Goal: Information Seeking & Learning: Learn about a topic

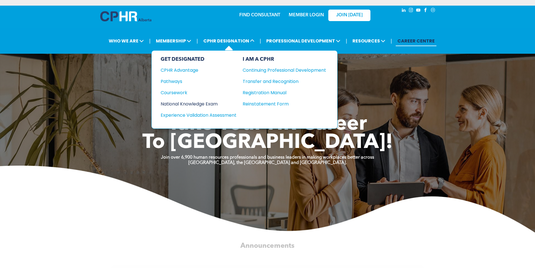
click at [194, 104] on div "National Knowledge Exam" at bounding box center [195, 103] width 68 height 7
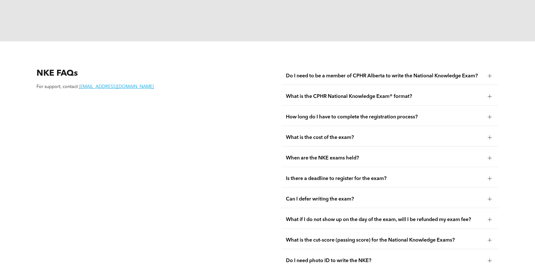
scroll to position [758, 0]
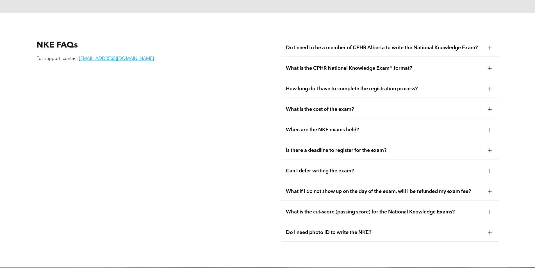
click at [305, 106] on span "What is the cost of the exam?" at bounding box center [384, 109] width 197 height 6
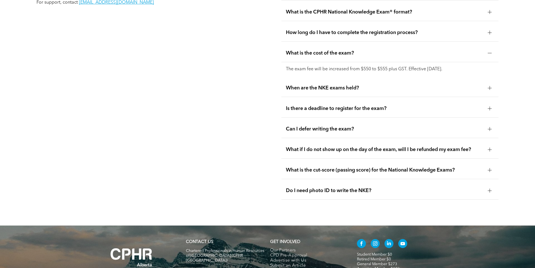
scroll to position [867, 0]
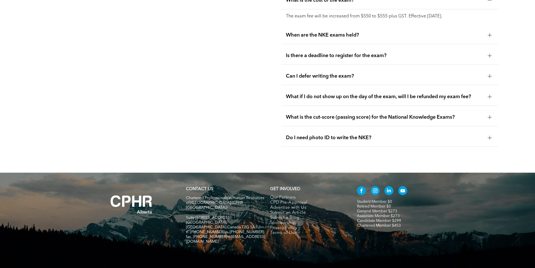
click at [292, 114] on span "What is the cut-score (passing score) for the National Knowledge Exams?" at bounding box center [384, 117] width 197 height 6
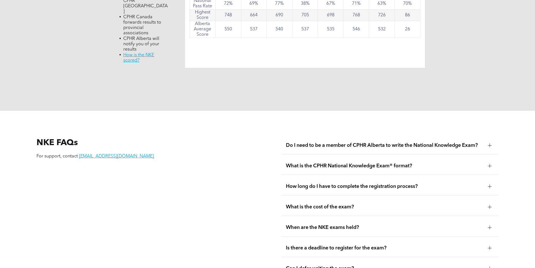
scroll to position [671, 0]
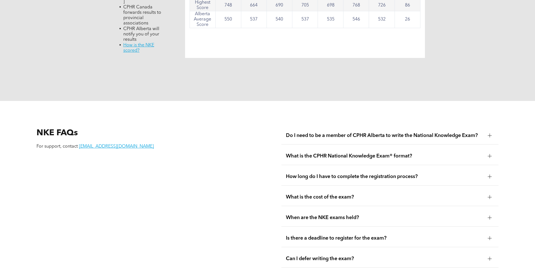
click at [373, 132] on span "Do I need to be a member of CPHR Alberta to write the National Knowledge Exam?" at bounding box center [384, 135] width 197 height 6
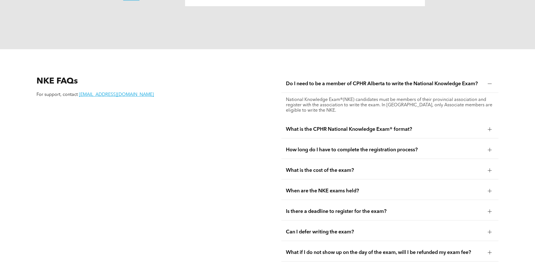
scroll to position [727, 0]
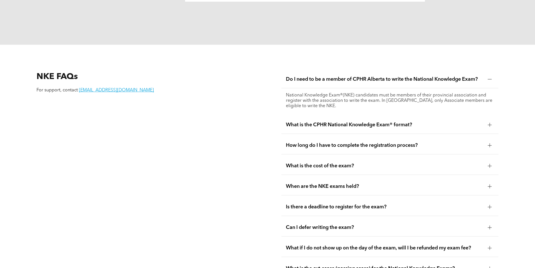
click at [370, 122] on span "What is the CPHR National Knowledge Exam® format?" at bounding box center [384, 125] width 197 height 6
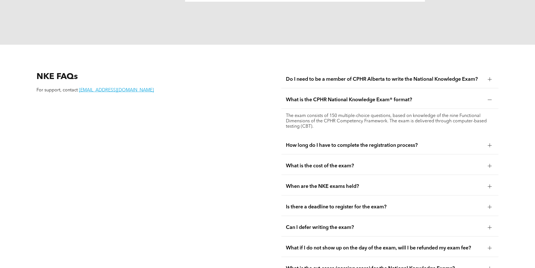
click at [367, 142] on span "How long do I have to complete the registration process?" at bounding box center [384, 145] width 197 height 6
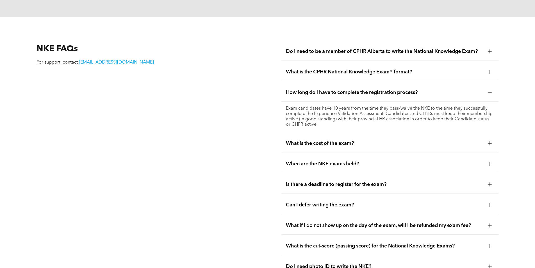
scroll to position [755, 0]
click at [358, 134] on div "What is the cost of the exam?" at bounding box center [389, 143] width 217 height 18
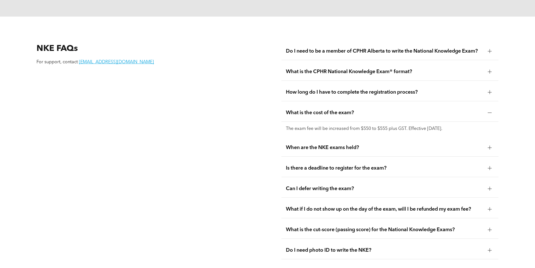
click at [358, 144] on span "When are the NKE exams held?" at bounding box center [384, 147] width 197 height 6
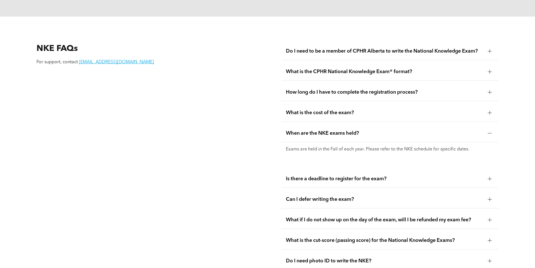
scroll to position [783, 0]
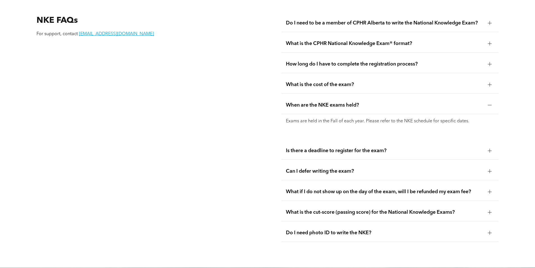
click at [358, 142] on div "Is there a deadline to register for the exam?" at bounding box center [389, 151] width 217 height 18
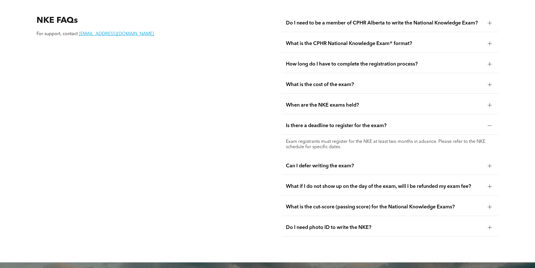
click at [353, 157] on div "Can I defer writing the exam?" at bounding box center [389, 166] width 217 height 18
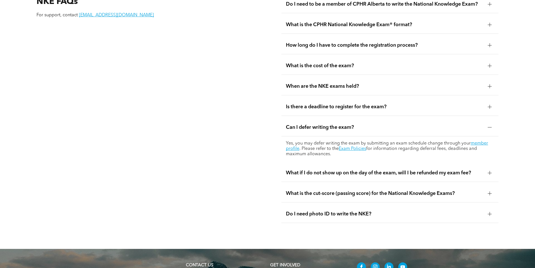
scroll to position [811, 0]
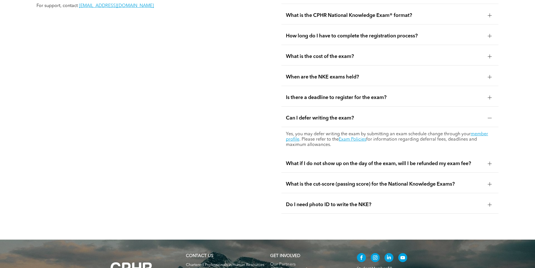
click at [339, 160] on span "What if I do not show up on the day of the exam, will I be refunded my exam fee?" at bounding box center [384, 163] width 197 height 6
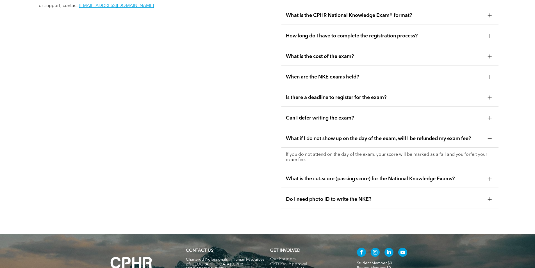
click at [332, 170] on div "What is the cut-score (passing score) for the National Knowledge Exams?" at bounding box center [389, 179] width 217 height 18
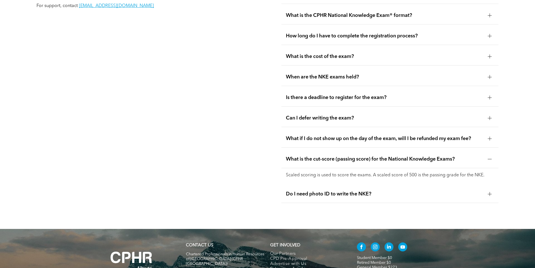
click at [332, 191] on span "Do I need photo ID to write the NKE?" at bounding box center [384, 194] width 197 height 6
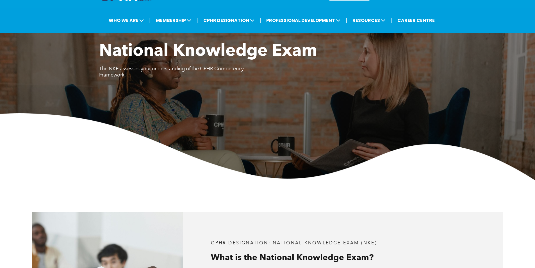
scroll to position [0, 0]
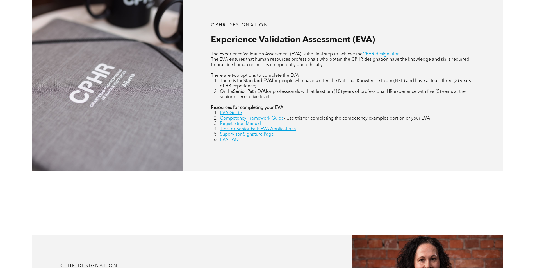
scroll to position [281, 0]
